Goal: Information Seeking & Learning: Learn about a topic

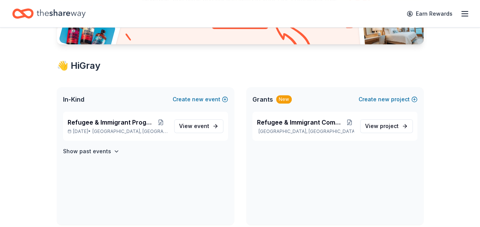
scroll to position [109, 0]
click at [303, 129] on p "[GEOGRAPHIC_DATA], [GEOGRAPHIC_DATA]" at bounding box center [305, 131] width 97 height 6
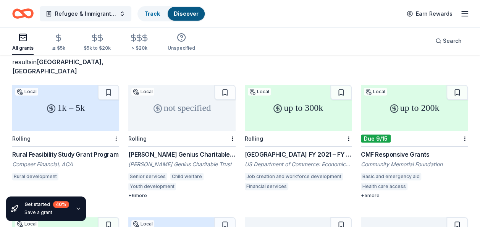
scroll to position [31, 0]
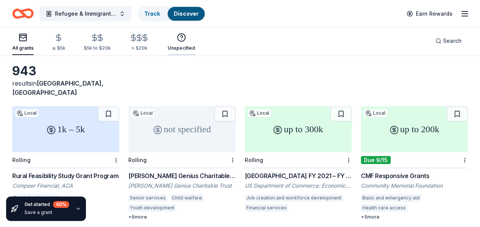
click at [180, 45] on div "Unspecified" at bounding box center [182, 48] width 28 height 6
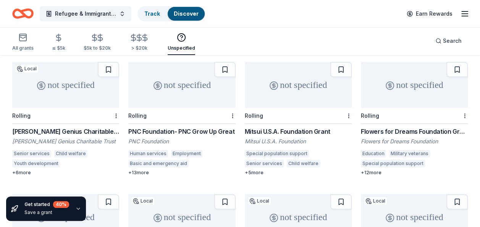
scroll to position [73, 0]
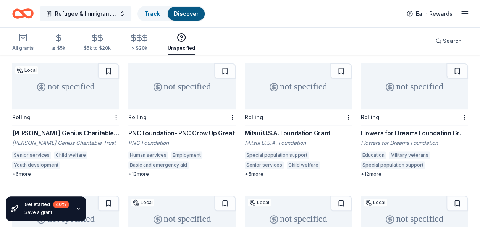
click at [154, 128] on div "PNC Foundation- PNC Grow Up Great" at bounding box center [181, 132] width 107 height 9
click at [56, 45] on div "≤ $5k" at bounding box center [58, 42] width 13 height 18
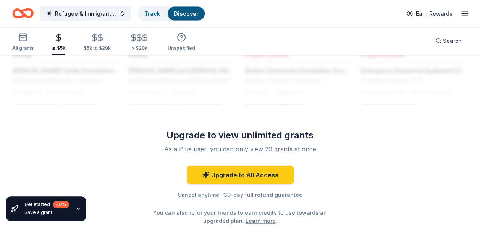
scroll to position [837, 0]
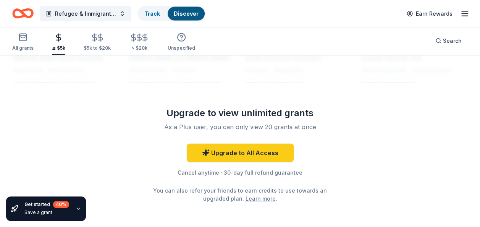
click at [26, 7] on icon "Home" at bounding box center [22, 14] width 21 height 18
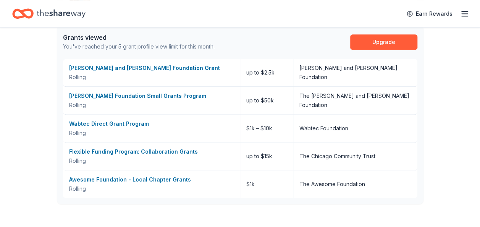
scroll to position [489, 0]
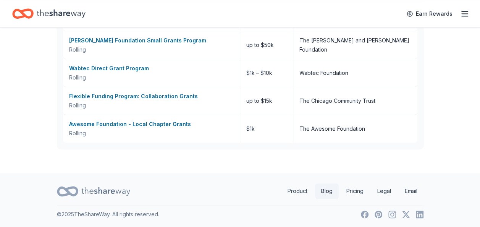
click at [325, 192] on link "Blog" at bounding box center [327, 190] width 24 height 15
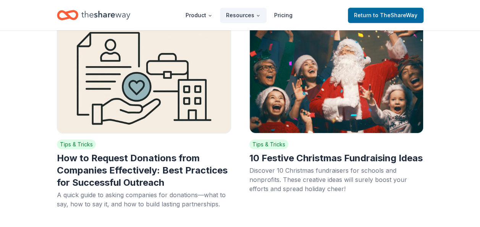
scroll to position [211, 0]
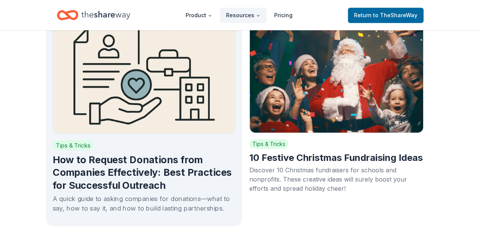
click at [112, 104] on img at bounding box center [143, 75] width 183 height 115
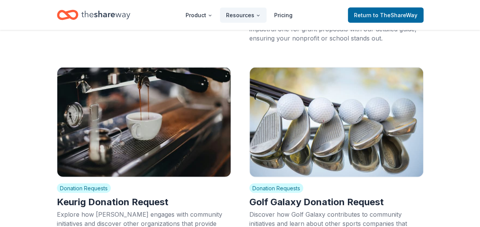
scroll to position [802, 0]
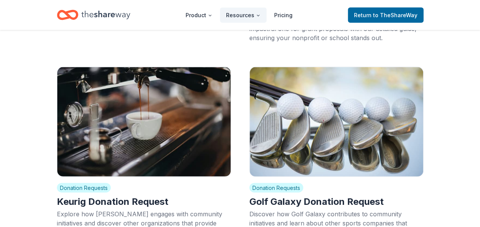
drag, startPoint x: 453, startPoint y: 138, endPoint x: 457, endPoint y: 175, distance: 37.2
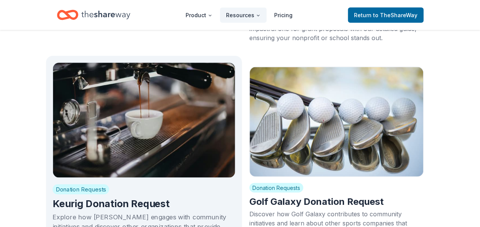
click at [184, 178] on div "Donation Requests Keurig Donation Request Explore how Keurig engages with commu…" at bounding box center [143, 213] width 183 height 70
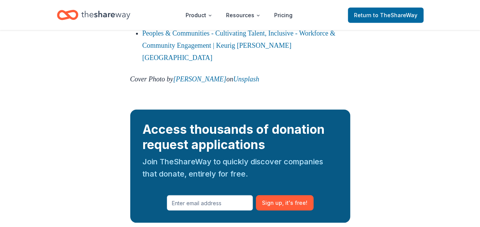
scroll to position [1013, 0]
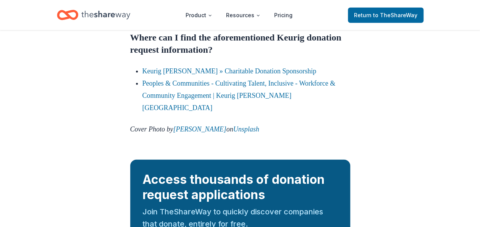
scroll to position [962, 0]
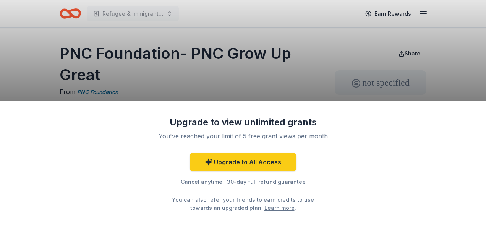
click at [48, 81] on div "Upgrade to view unlimited grants You've reached your limit of 5 free grant view…" at bounding box center [243, 113] width 486 height 227
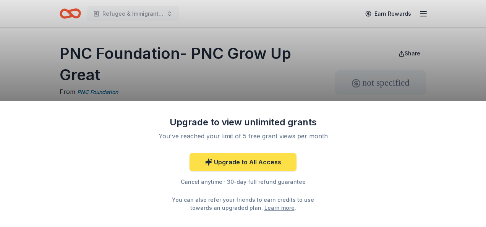
click at [243, 157] on link "Upgrade to All Access" at bounding box center [242, 162] width 107 height 18
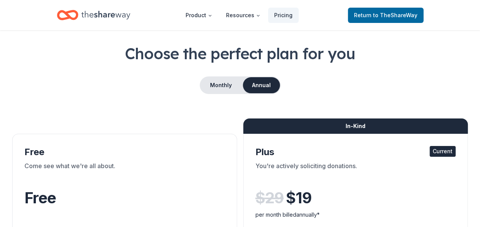
scroll to position [102, 0]
